Goal: Task Accomplishment & Management: Use online tool/utility

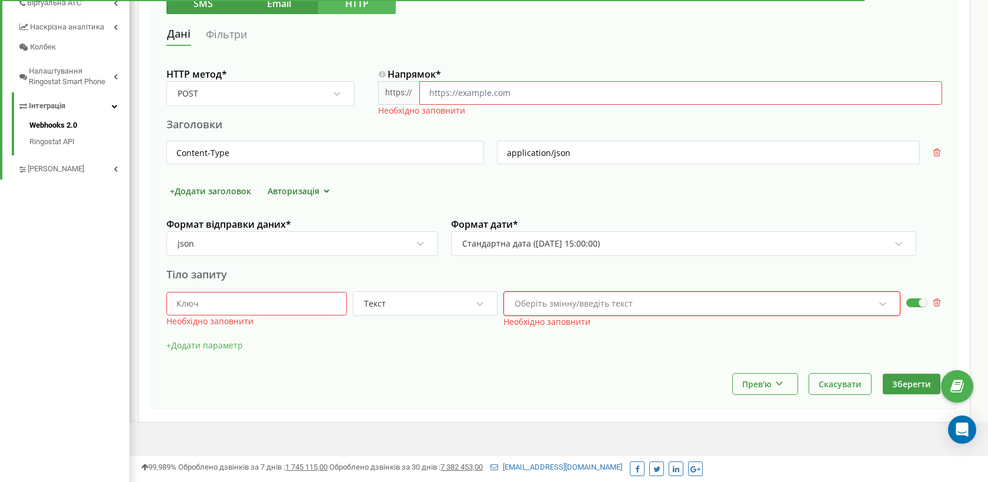
scroll to position [321, 0]
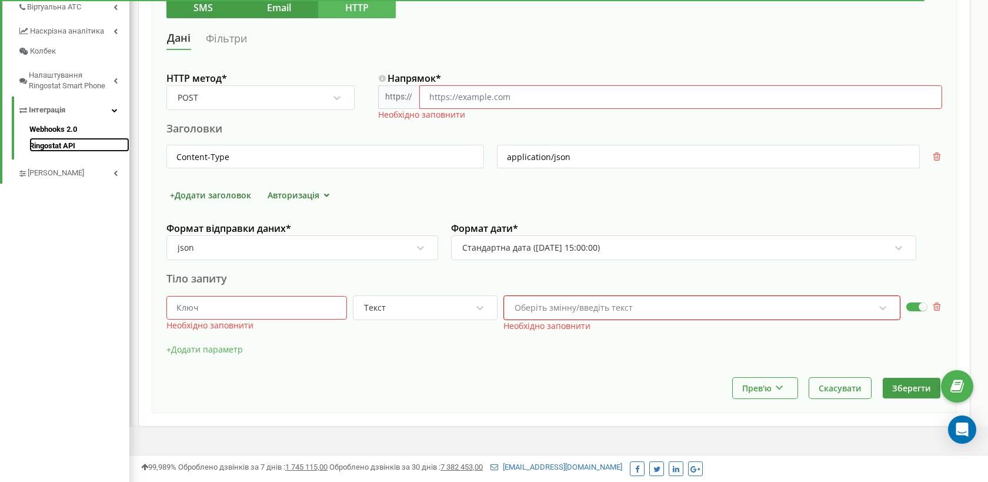
click at [51, 143] on link "Ringostat API" at bounding box center [79, 145] width 100 height 14
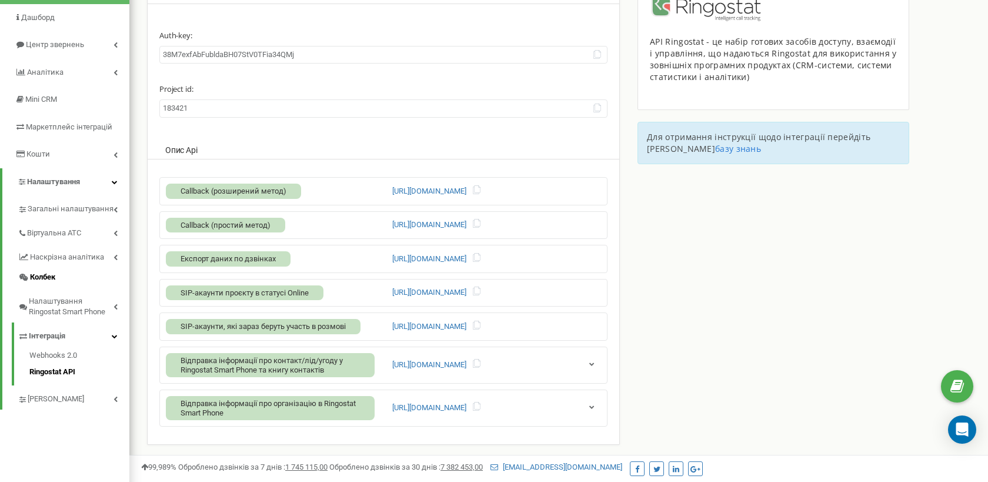
scroll to position [96, 0]
click at [596, 108] on icon at bounding box center [597, 106] width 9 height 9
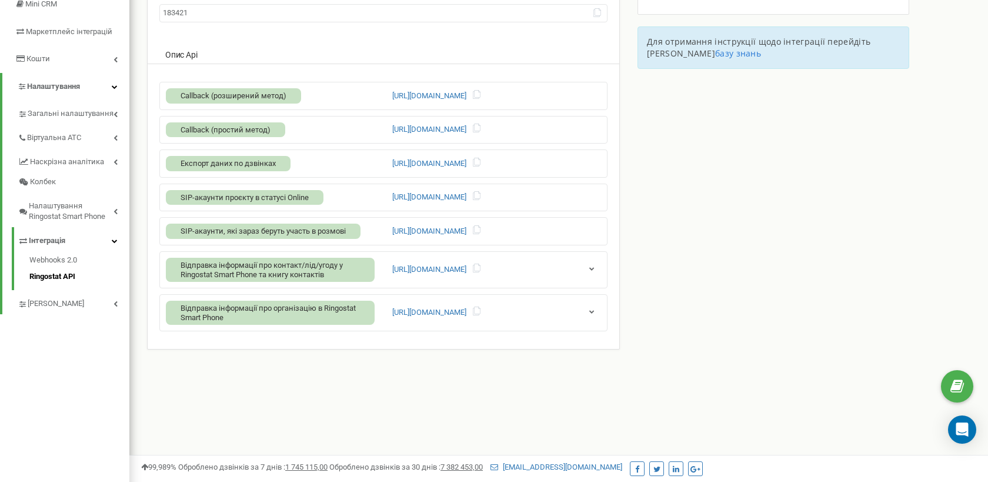
scroll to position [195, 0]
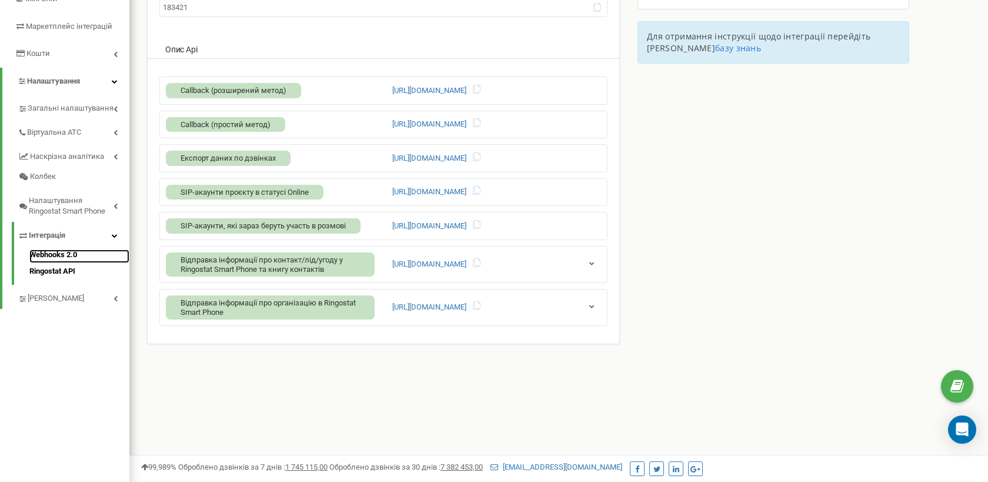
click at [58, 255] on link "Webhooks 2.0" at bounding box center [79, 256] width 100 height 14
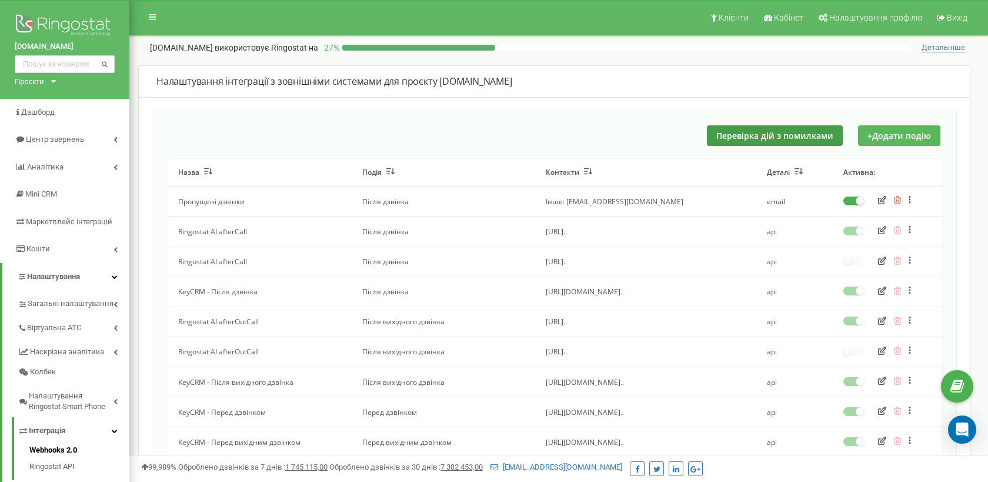
click at [902, 135] on button "+ Додати подію" at bounding box center [899, 135] width 82 height 21
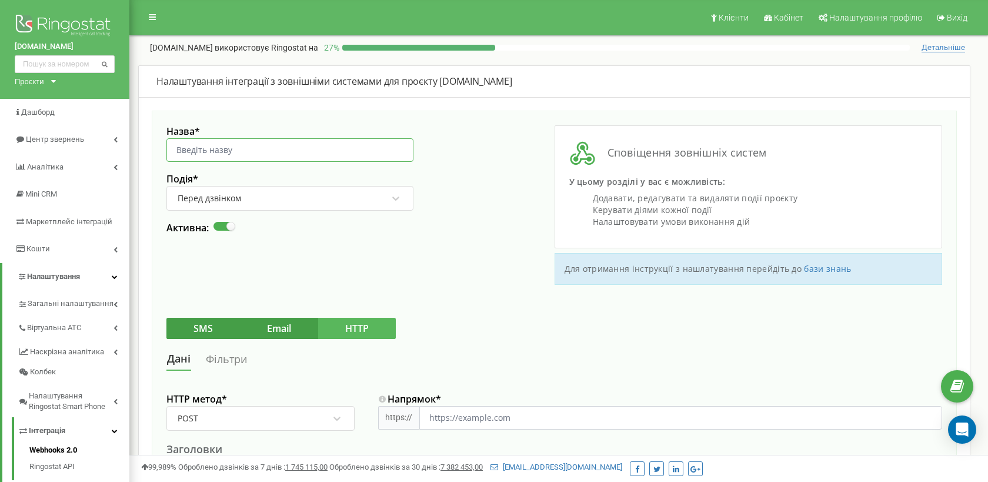
click at [258, 148] on input "Назва *" at bounding box center [289, 150] width 247 height 24
click at [245, 151] on input "Назва *" at bounding box center [289, 150] width 247 height 24
type input "L"
click at [363, 328] on button "HTTP" at bounding box center [357, 328] width 78 height 21
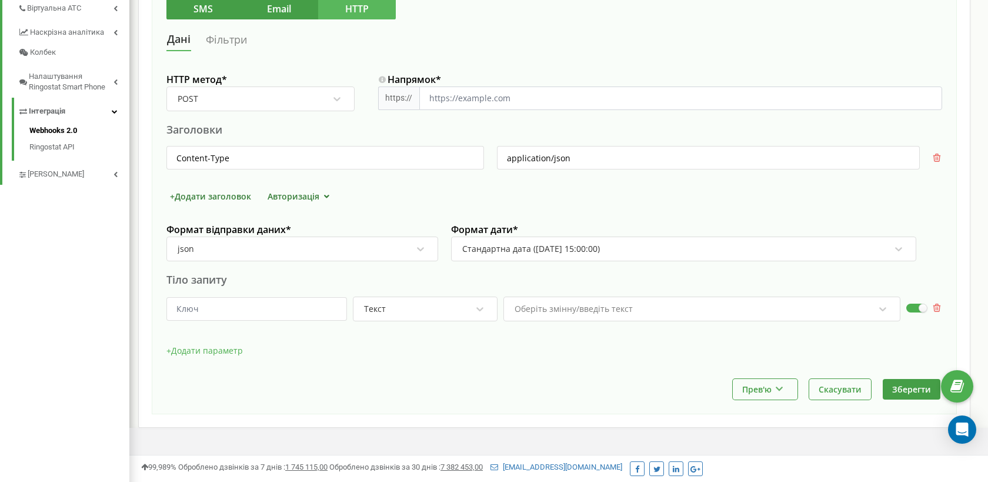
scroll to position [338, 0]
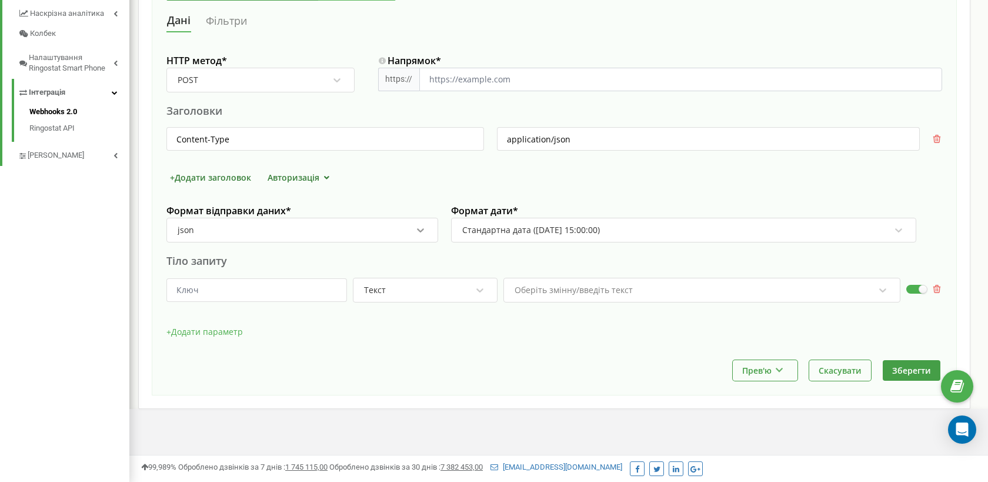
click at [418, 232] on icon at bounding box center [421, 230] width 12 height 12
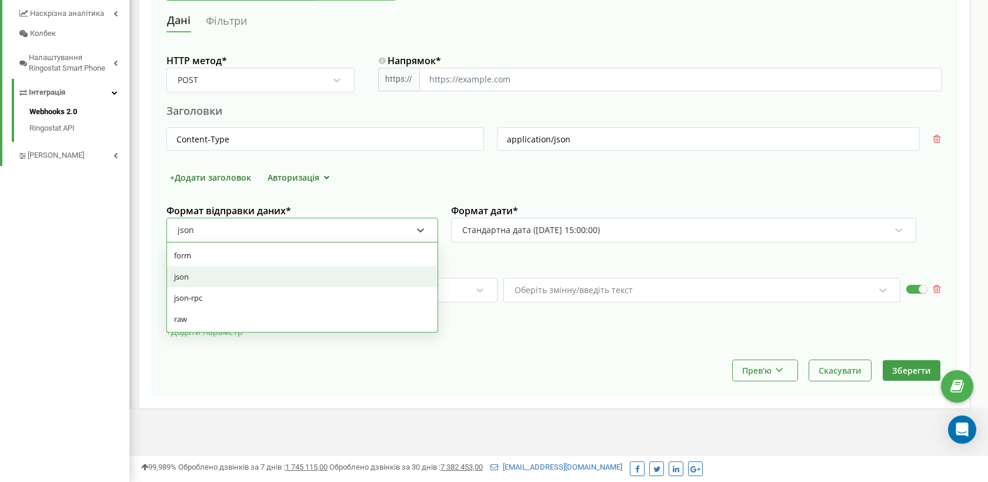
click at [433, 191] on div "HTTP метод * POST Напрямок * https:// Заголовки Content-Type application/json +…" at bounding box center [554, 203] width 776 height 313
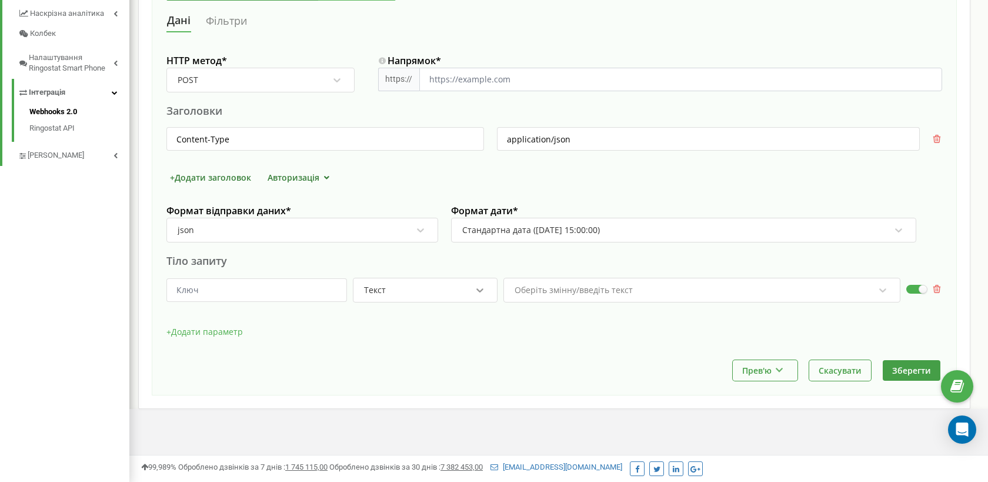
click at [480, 289] on icon at bounding box center [480, 290] width 12 height 12
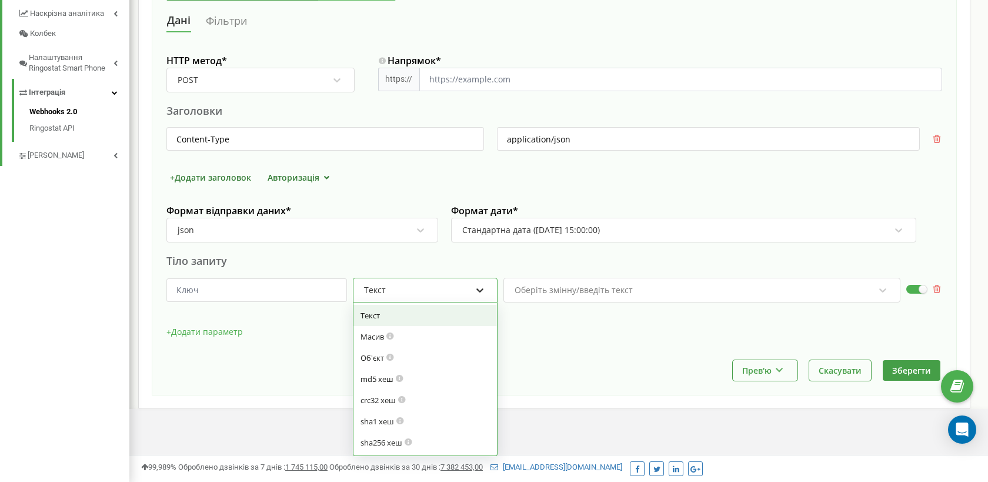
click at [480, 289] on icon at bounding box center [480, 290] width 12 height 12
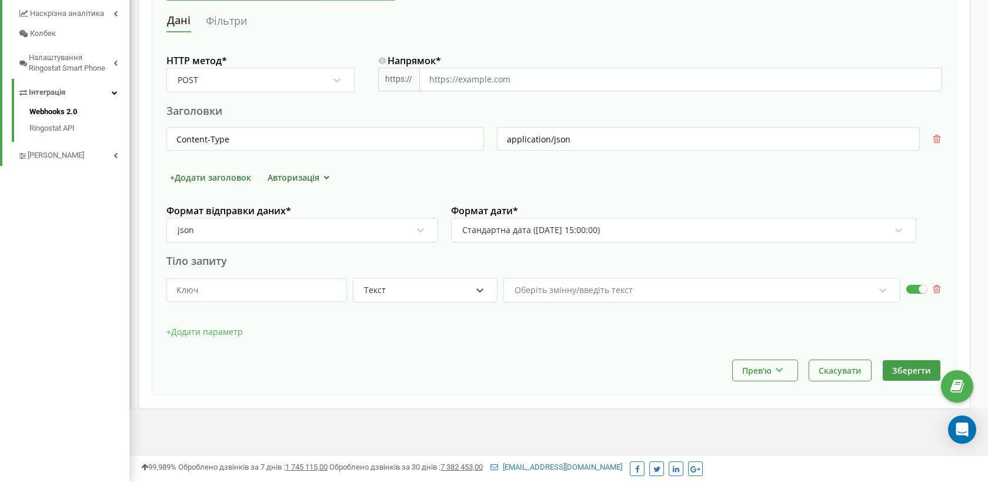
scroll to position [342, 0]
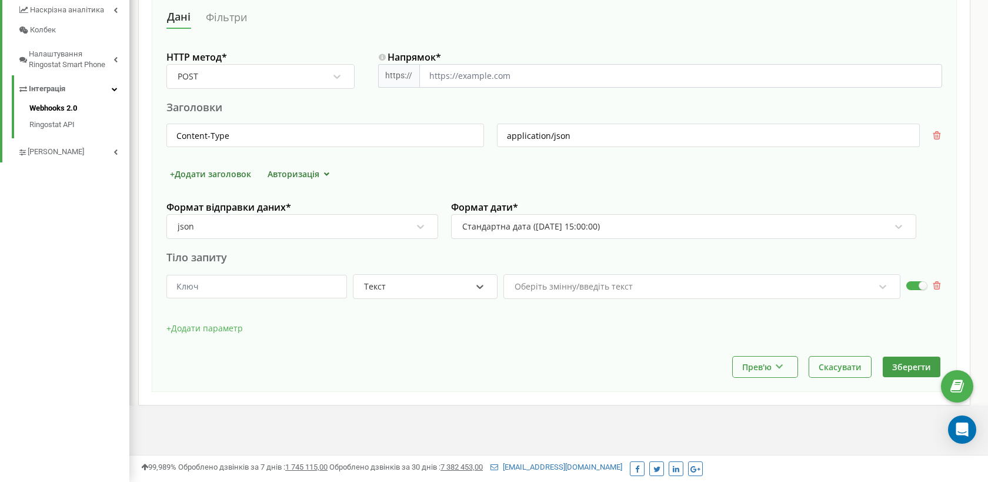
click at [695, 288] on div "Оберіть змінну/введіть текст" at bounding box center [694, 286] width 362 height 20
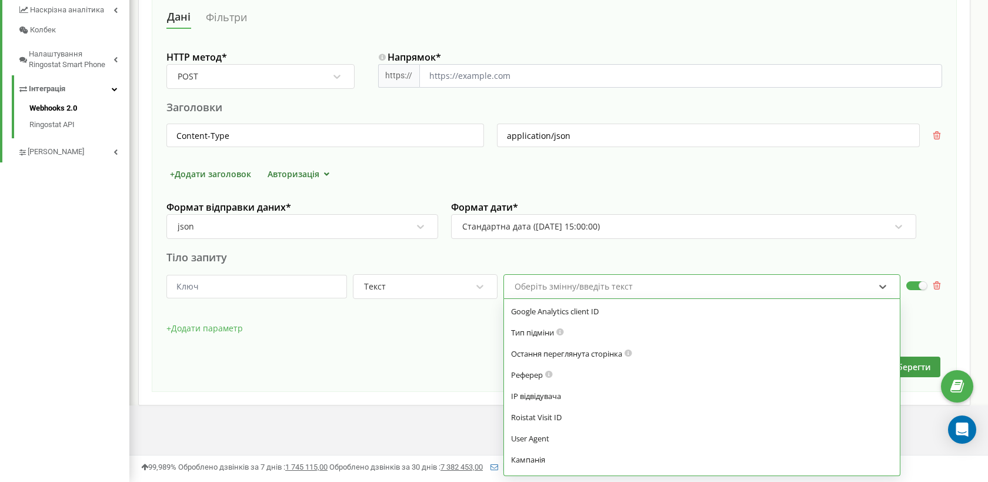
scroll to position [0, 0]
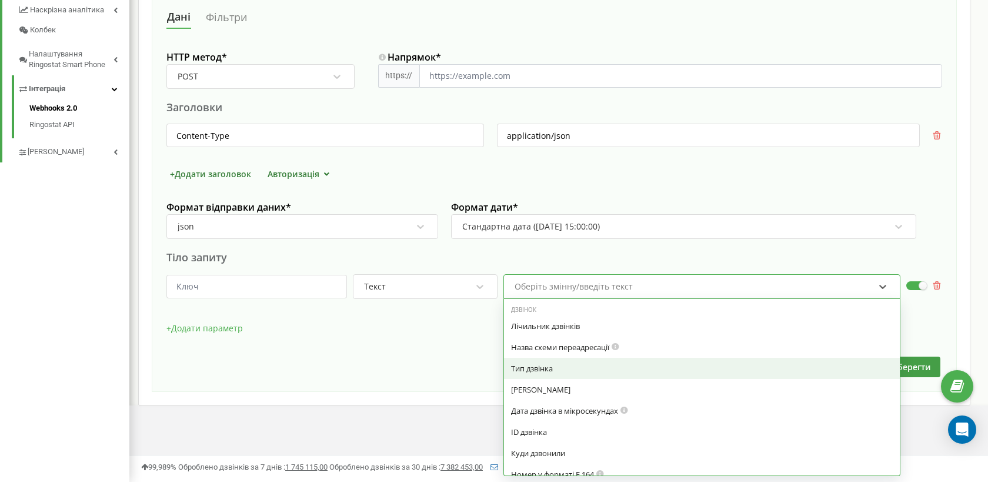
click at [544, 371] on div "Тип дзвінка" at bounding box center [702, 368] width 382 height 11
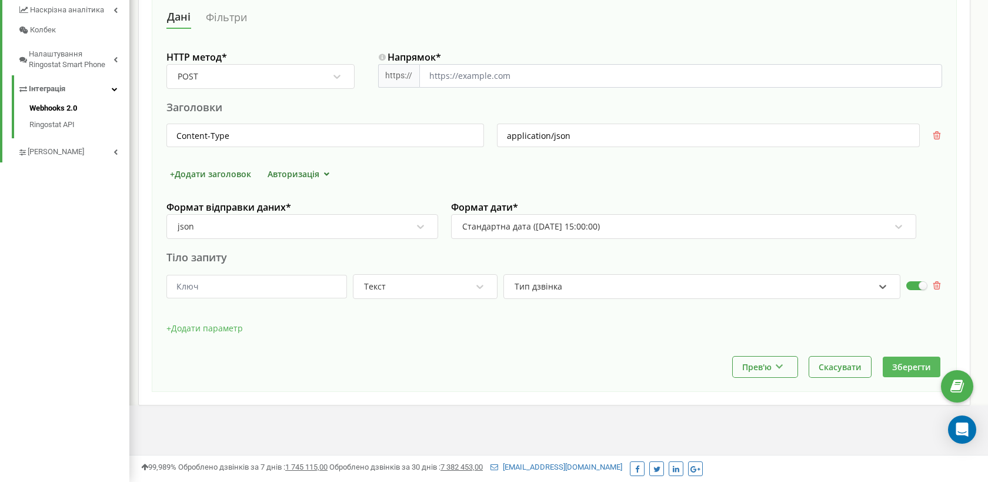
click at [914, 365] on button "Зберегти" at bounding box center [912, 366] width 58 height 21
click at [575, 85] on input "Напрямок *" at bounding box center [680, 76] width 523 height 24
click at [564, 75] on input "Напрямок *" at bounding box center [680, 76] width 523 height 24
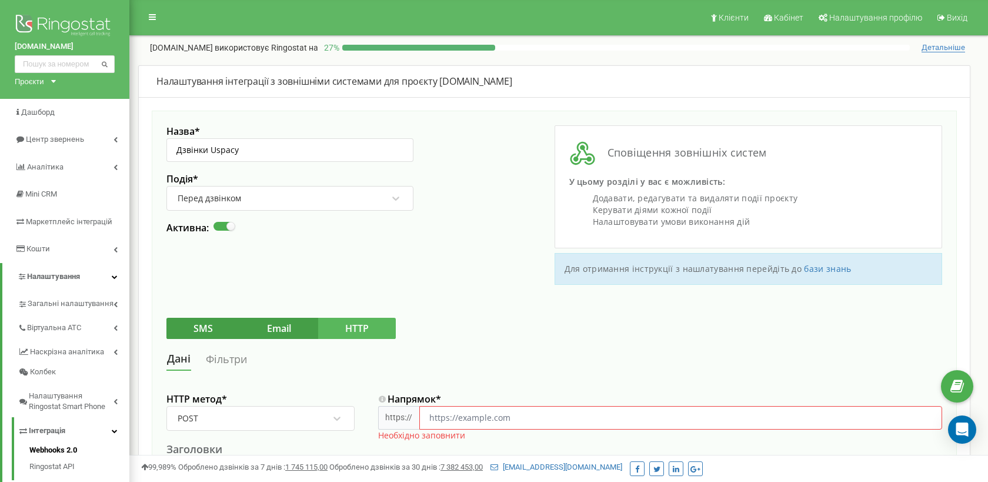
drag, startPoint x: 211, startPoint y: 47, endPoint x: 148, endPoint y: 50, distance: 63.6
click at [148, 50] on div "FOPPavluchenko.com використовує Ringostat на 27 % Детальніше" at bounding box center [558, 45] width 841 height 18
copy p "FOPPavluchenko"
click at [253, 152] on input "Дзвінки Uspacy" at bounding box center [289, 150] width 247 height 24
type input "Д"
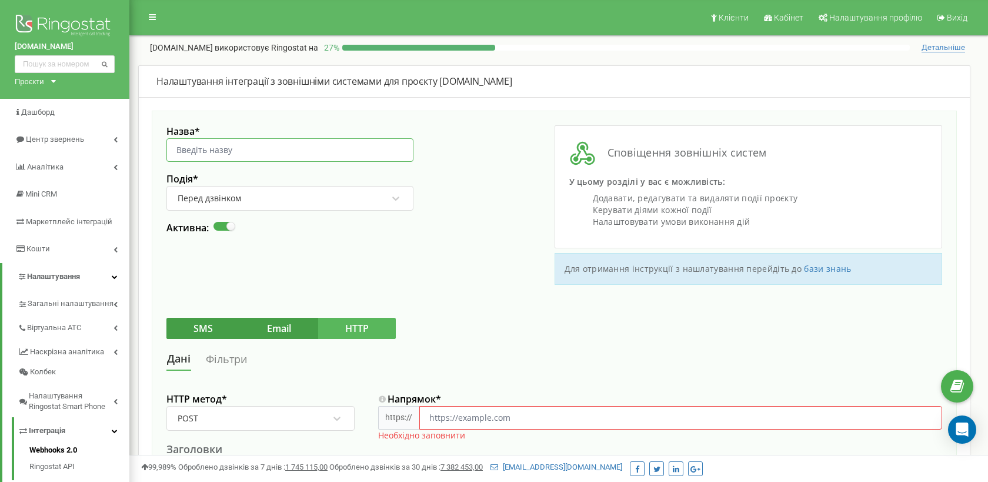
click at [187, 149] on input "Назва *" at bounding box center [289, 150] width 247 height 24
paste input "text"
paste input "Uspacy перед вхідним дзвінком"
type input "Uspacy перед вхідним дзвінком"
click at [466, 419] on input "Напрямок *" at bounding box center [680, 418] width 523 height 24
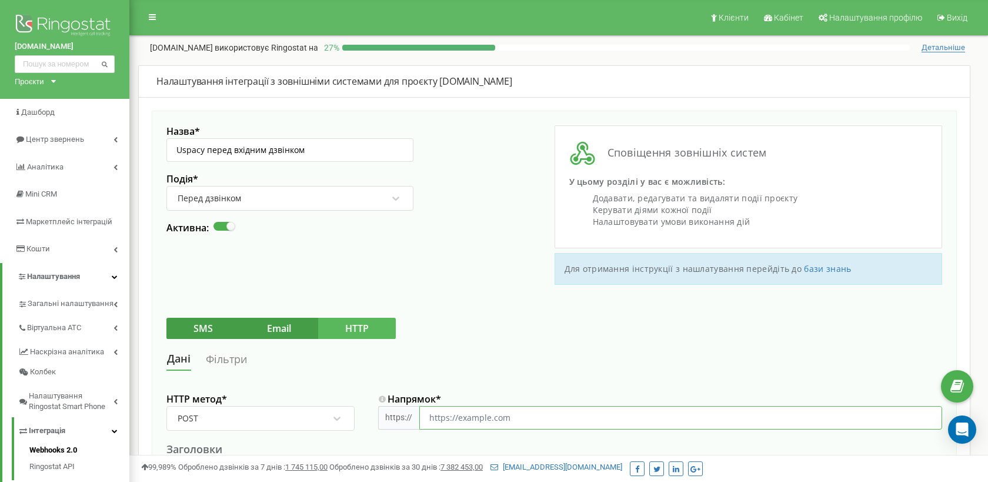
paste input "https://img.ringostat.com/memory/178CCHV.png"
type input "https://img.ringostat.com/memory/178CCHV.png"
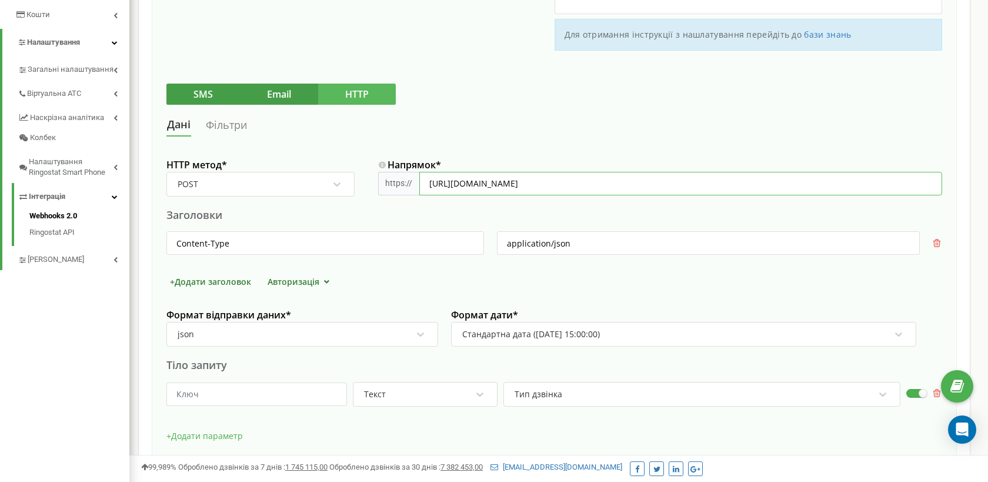
scroll to position [240, 0]
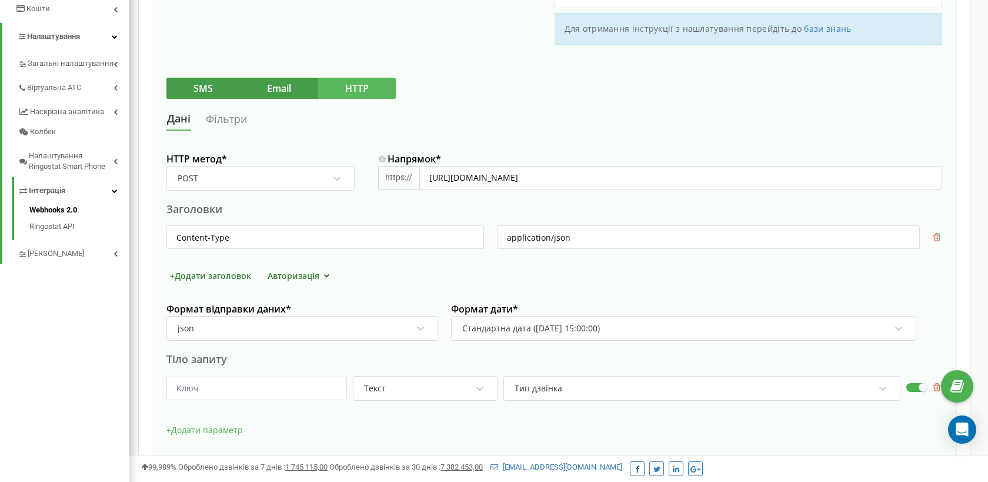
click at [681, 334] on div "Стандартна дата (2023-01-20 15:00:00)" at bounding box center [676, 328] width 430 height 20
click at [660, 329] on div "Стандартна дата (2023-01-20 15:00:00)" at bounding box center [676, 328] width 430 height 20
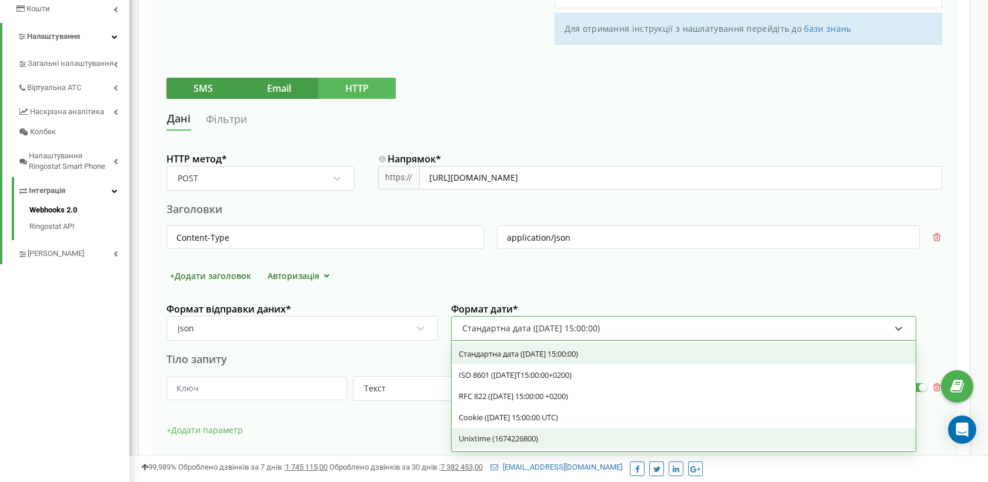
click at [542, 436] on div "Unixtime (1674226800)" at bounding box center [684, 438] width 464 height 21
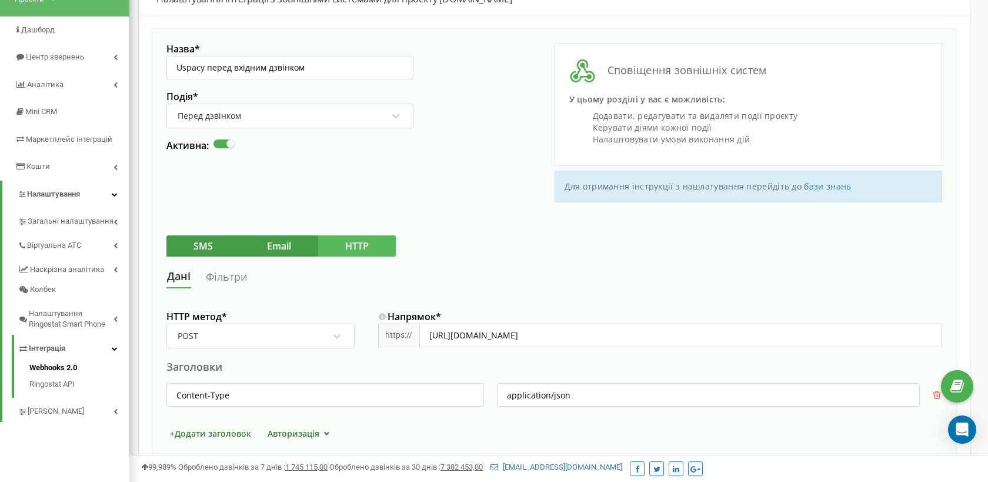
scroll to position [0, 0]
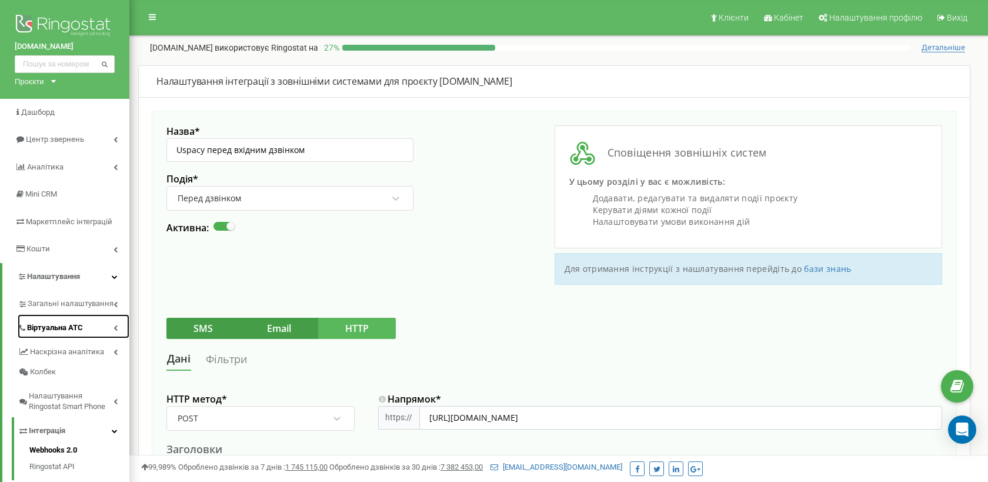
click at [110, 329] on link "Віртуальна АТС" at bounding box center [74, 326] width 112 height 24
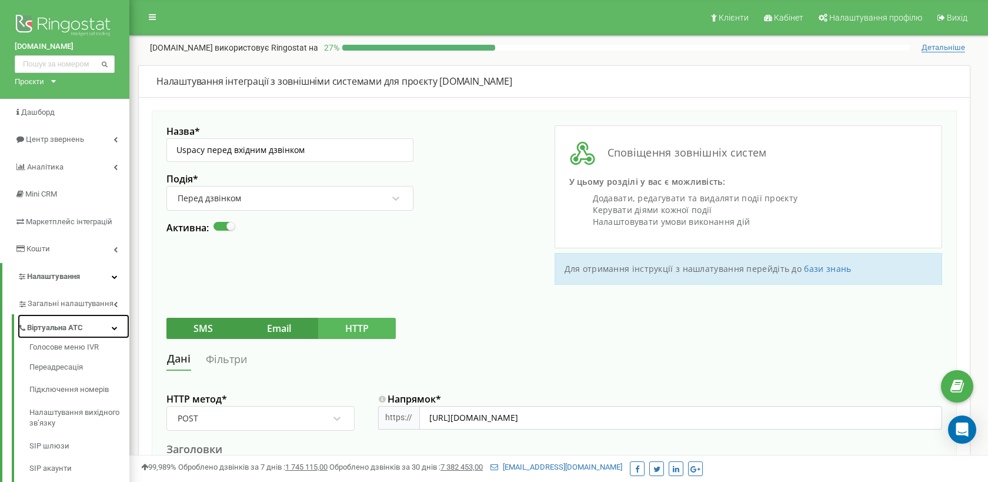
click at [115, 328] on icon at bounding box center [115, 328] width 6 height 6
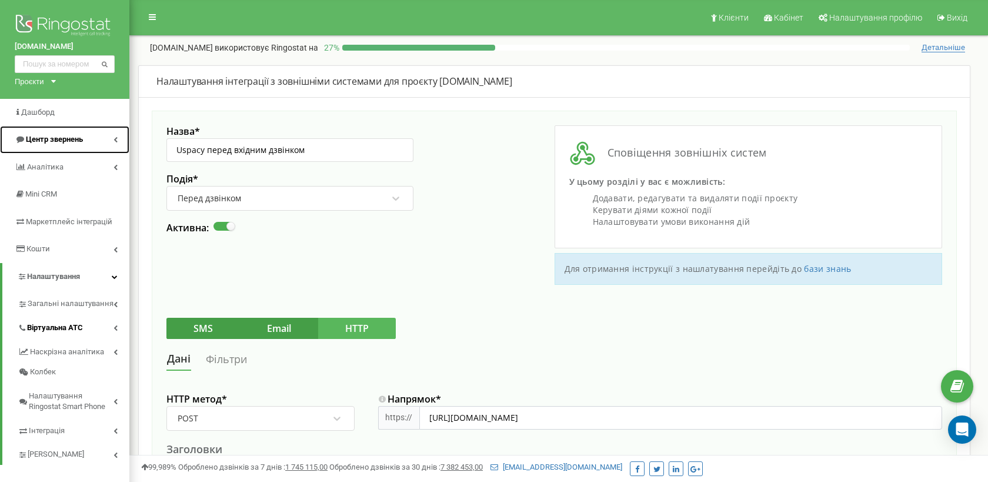
click at [116, 140] on icon at bounding box center [116, 139] width 4 height 6
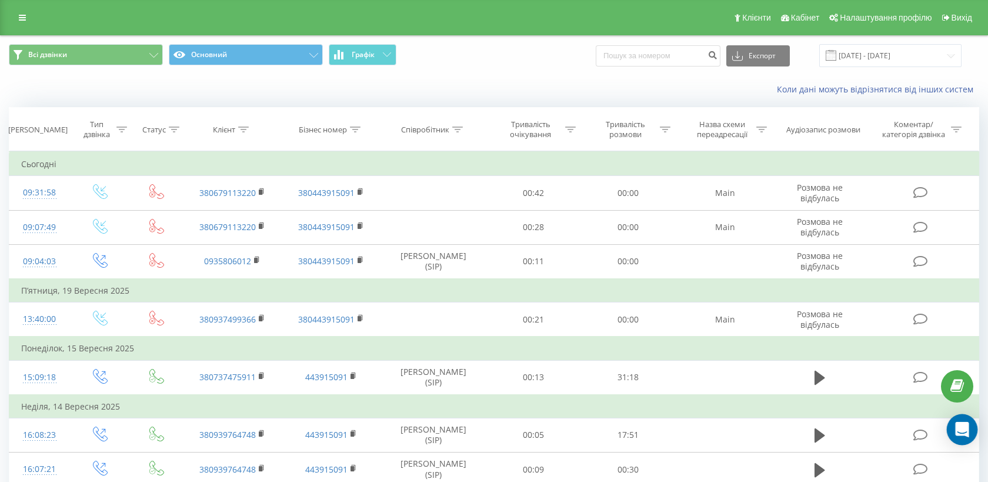
click at [965, 431] on icon "Open Intercom Messenger" at bounding box center [962, 429] width 14 height 15
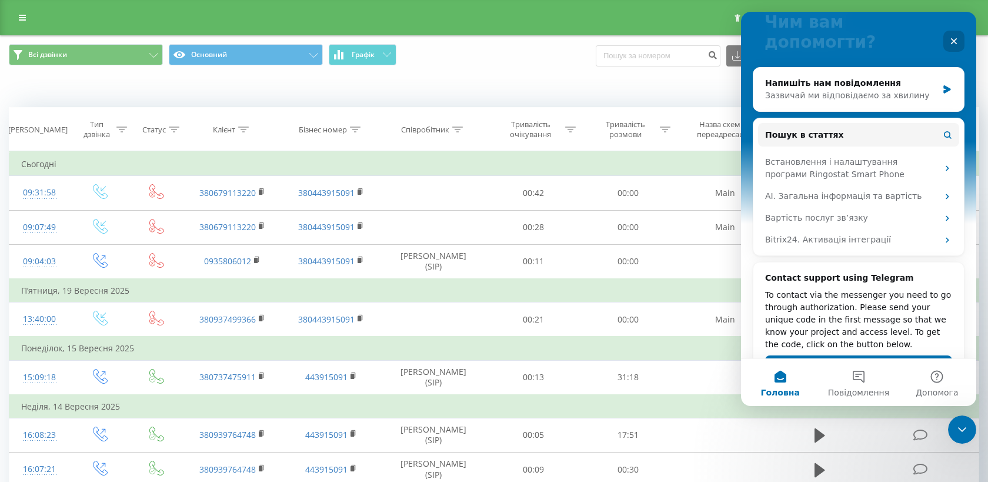
scroll to position [128, 0]
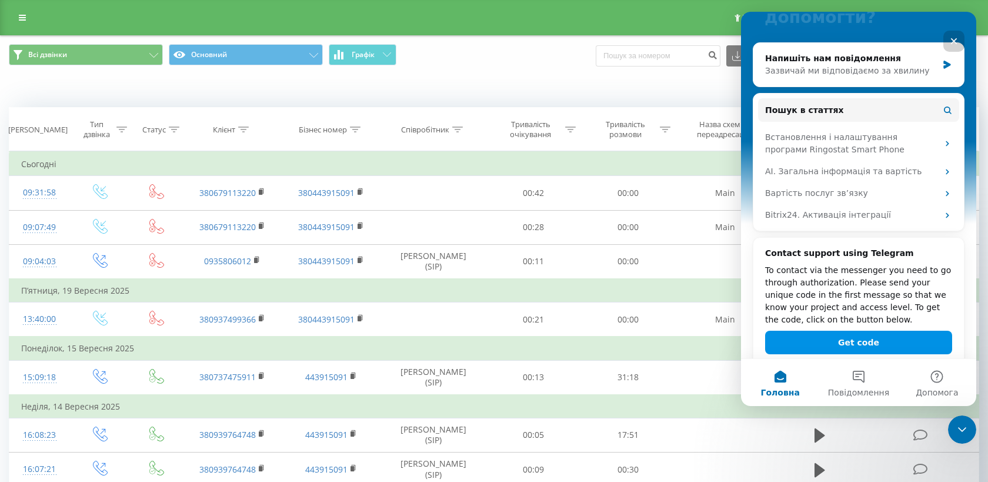
click at [862, 331] on button "Get code" at bounding box center [858, 343] width 187 height 24
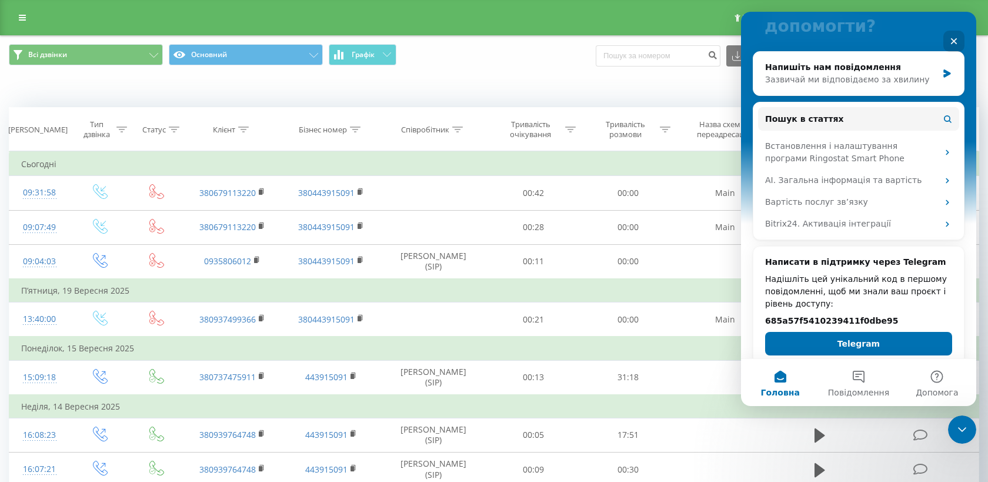
scroll to position [111, 0]
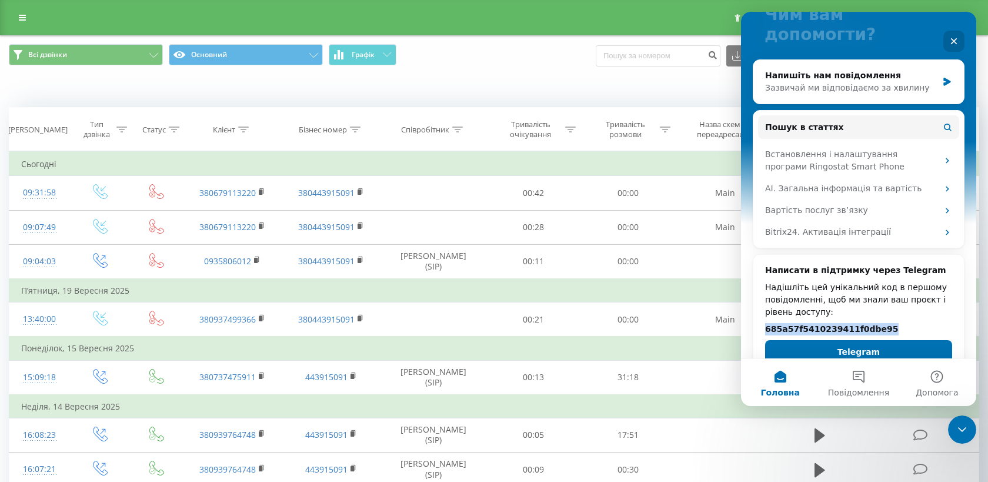
drag, startPoint x: 885, startPoint y: 308, endPoint x: 772, endPoint y: 302, distance: 113.7
click at [772, 302] on div "Написати в підтримку через Telegram Надішліть цей унікальний код в першому пові…" at bounding box center [858, 313] width 187 height 99
copy h2 "685a57f5410239411f0dbe95"
click at [844, 340] on button "Telegram" at bounding box center [858, 352] width 187 height 24
click at [960, 428] on icon "Закрити програму для спілкування Intercom" at bounding box center [960, 428] width 14 height 14
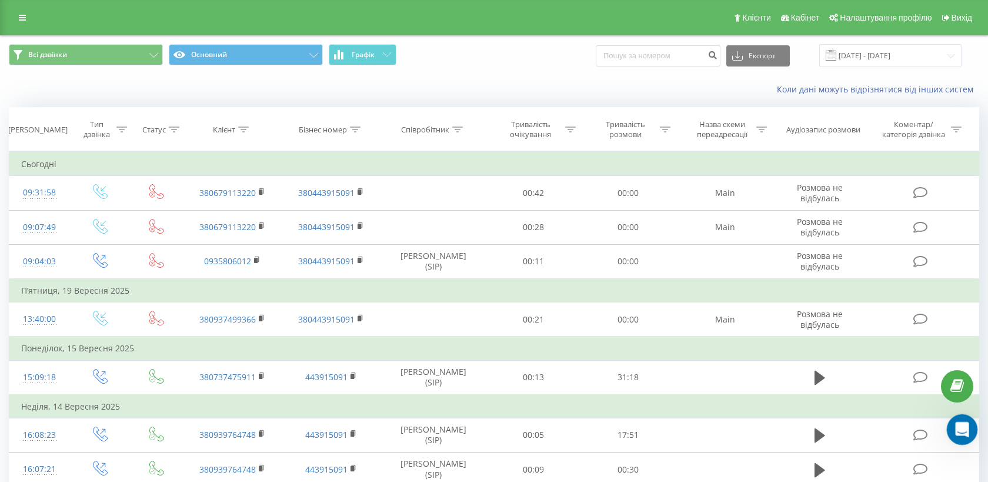
scroll to position [0, 0]
